Goal: Information Seeking & Learning: Learn about a topic

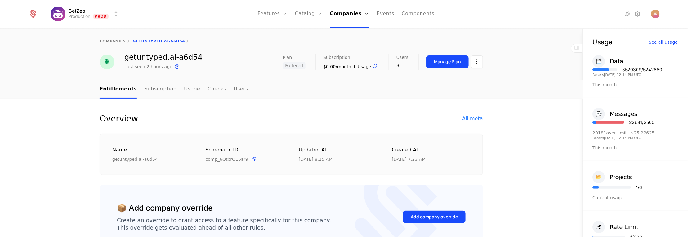
scroll to position [499, 0]
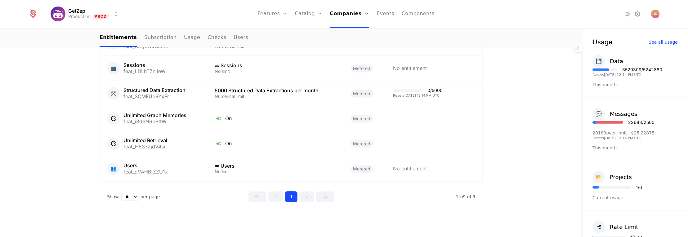
click at [305, 42] on div "Plans Add Ons Credits Configuration" at bounding box center [318, 45] width 47 height 50
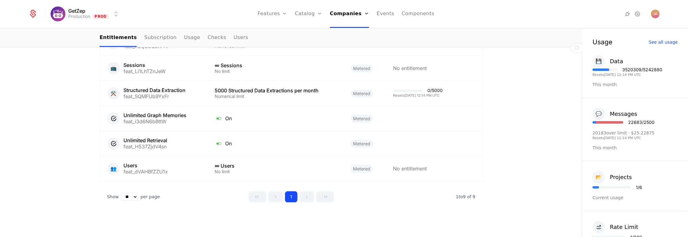
click at [305, 42] on div "Plans Add Ons Credits Configuration" at bounding box center [318, 45] width 47 height 50
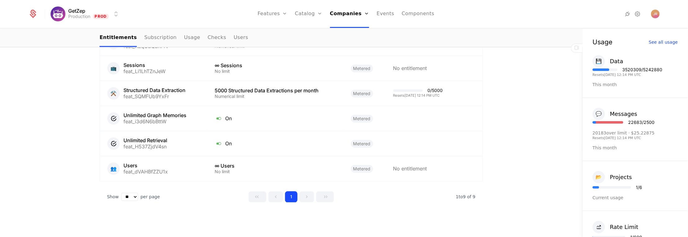
click at [305, 42] on div "Plans Add Ons Credits Configuration" at bounding box center [318, 45] width 47 height 50
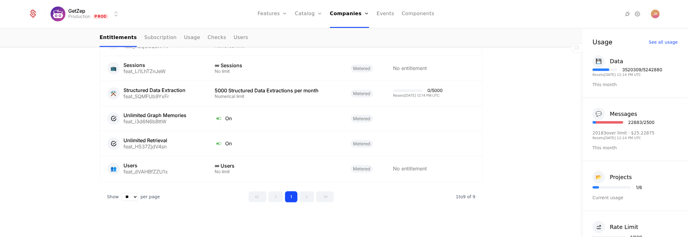
click at [305, 42] on div "Plans Add Ons Credits Configuration" at bounding box center [318, 45] width 47 height 50
drag, startPoint x: 539, startPoint y: 86, endPoint x: 519, endPoint y: 86, distance: 19.8
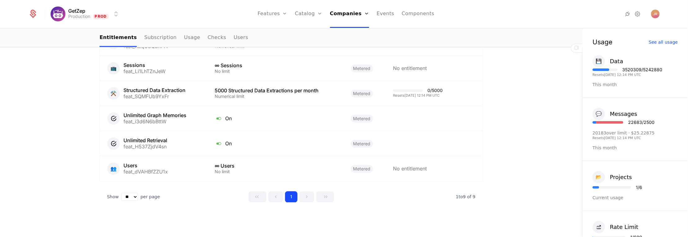
drag, startPoint x: 510, startPoint y: 49, endPoint x: 540, endPoint y: 50, distance: 29.8
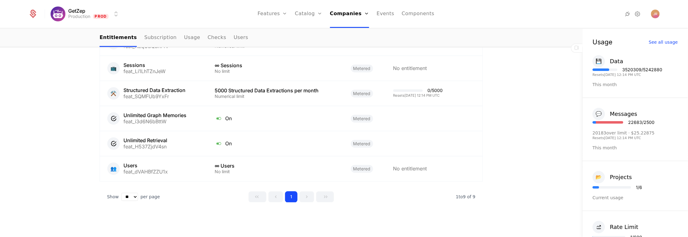
click at [348, 23] on div "Companies Users" at bounding box center [351, 35] width 43 height 30
click at [353, 31] on link "Companies" at bounding box center [351, 30] width 29 height 5
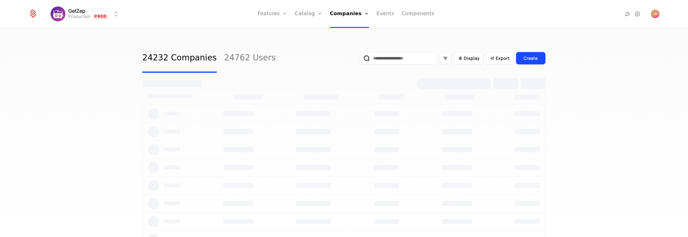
click at [405, 60] on input "email" at bounding box center [398, 58] width 78 height 12
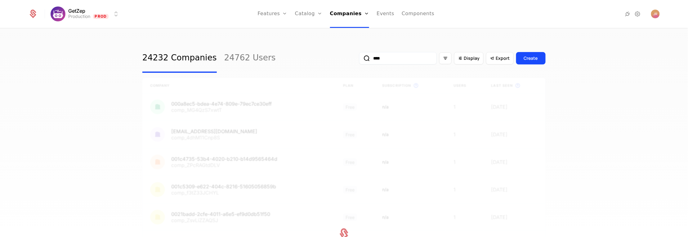
type input "****"
click at [285, 65] on div "24232 Companies 24762 Users **** Display Export Create" at bounding box center [343, 58] width 403 height 29
click at [85, 91] on div "24232 Companies 24762 Users **** Display Export Create Company Plan Subscriptio…" at bounding box center [344, 135] width 688 height 212
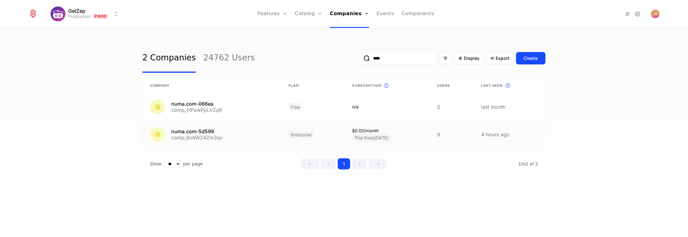
click at [212, 131] on link at bounding box center [212, 134] width 138 height 27
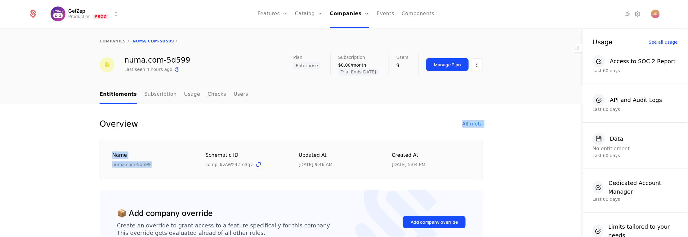
drag, startPoint x: 220, startPoint y: 138, endPoint x: 232, endPoint y: 122, distance: 19.0
click at [230, 123] on div "Overview All meta Name numa.com-5d599 Schematic ID comp_6vAW24Zm3qv Updated at …" at bounding box center [291, 149] width 383 height 61
click at [251, 119] on div "Overview All meta" at bounding box center [291, 124] width 383 height 10
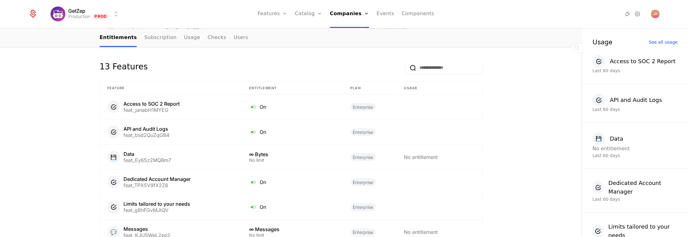
scroll to position [355, 0]
click at [506, 111] on div "Overview All meta Name numa.com-5d599 Schematic ID comp_6vAW24Zm3qv Updated at …" at bounding box center [291, 75] width 582 height 653
click at [513, 109] on div "Overview All meta Name numa.com-5d599 Schematic ID comp_6vAW24Zm3qv Updated at …" at bounding box center [291, 75] width 582 height 653
drag, startPoint x: 492, startPoint y: 107, endPoint x: 515, endPoint y: 92, distance: 27.0
click at [505, 96] on div "Overview All meta Name numa.com-5d599 Schematic ID comp_6vAW24Zm3qv Updated at …" at bounding box center [291, 75] width 582 height 653
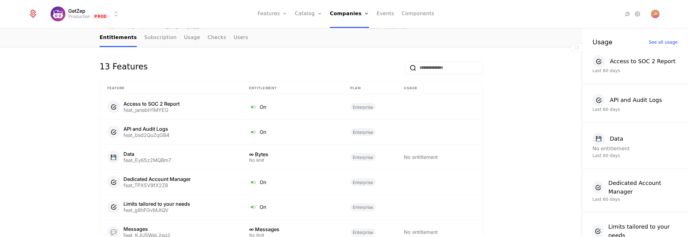
click at [346, 33] on link "Companies" at bounding box center [351, 30] width 29 height 5
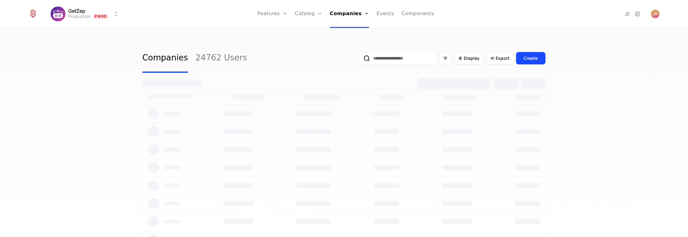
click at [386, 62] on input "email" at bounding box center [398, 58] width 78 height 12
type input "*******"
click at [108, 95] on div "24232 Companies 24762 Users ******* Display Export Create" at bounding box center [344, 135] width 688 height 212
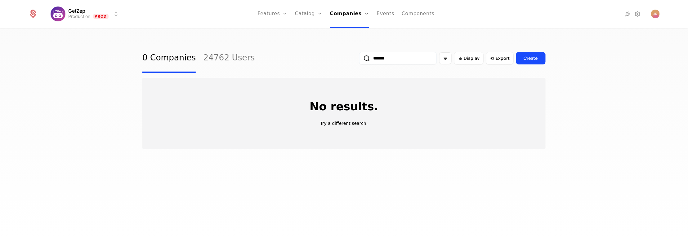
click at [282, 33] on link "Features" at bounding box center [279, 30] width 29 height 5
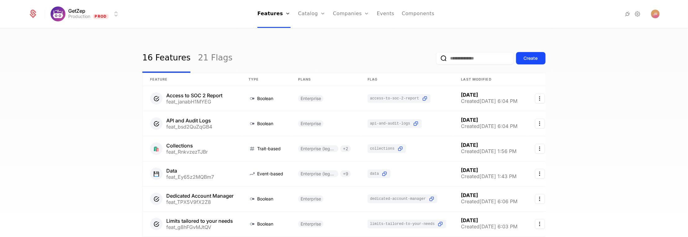
click at [317, 33] on link "Plans" at bounding box center [321, 30] width 32 height 5
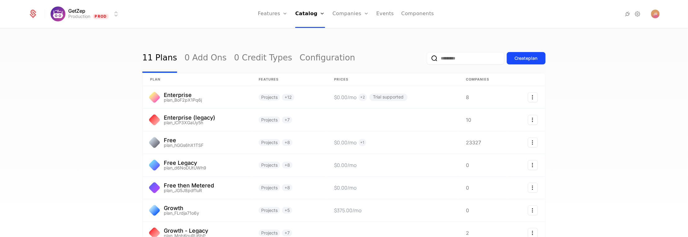
click at [61, 137] on div "11 Plans 0 Add Ons 0 Credit Types Configuration Create plan plan Features Price…" at bounding box center [344, 135] width 688 height 212
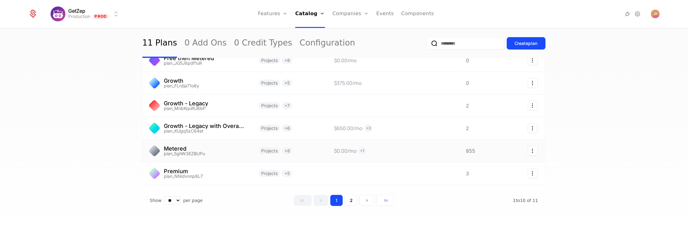
click at [176, 146] on link at bounding box center [197, 151] width 109 height 22
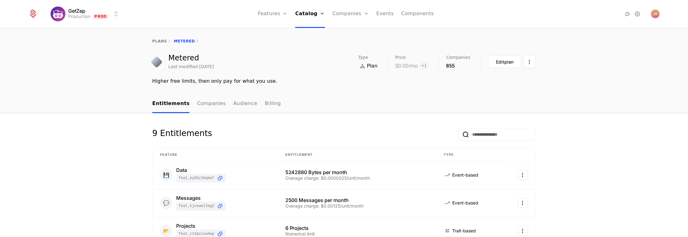
click at [103, 66] on div "Metered Last modified [DATE] Type Plan Price $0.00 /mo + 1 Companies 855 Edit p…" at bounding box center [344, 69] width 688 height 31
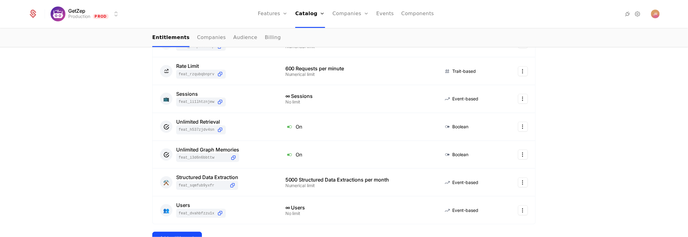
scroll to position [192, 0]
